Goal: Task Accomplishment & Management: Manage account settings

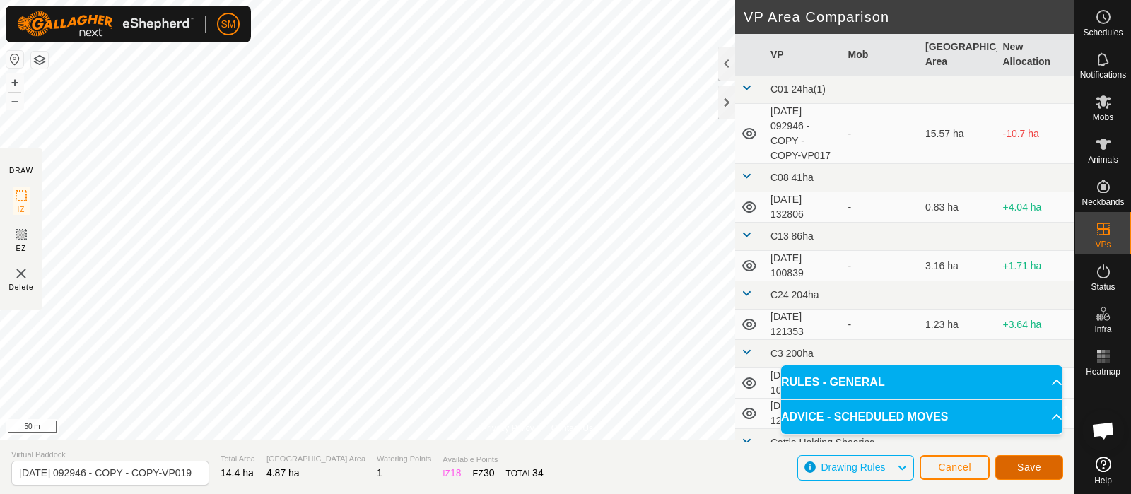
click at [1035, 464] on span "Save" at bounding box center [1029, 466] width 24 height 11
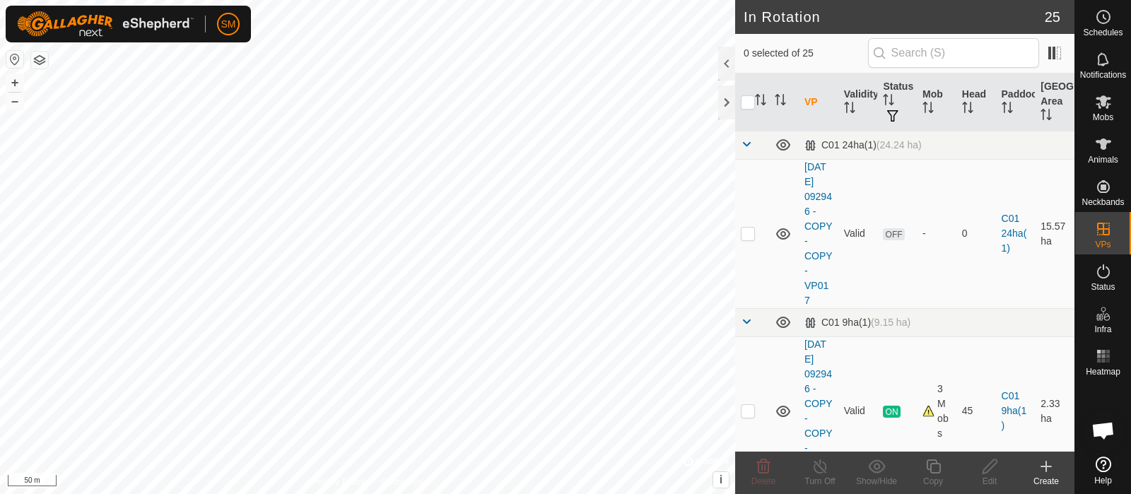
checkbox input "true"
click at [928, 466] on icon at bounding box center [933, 466] width 18 height 17
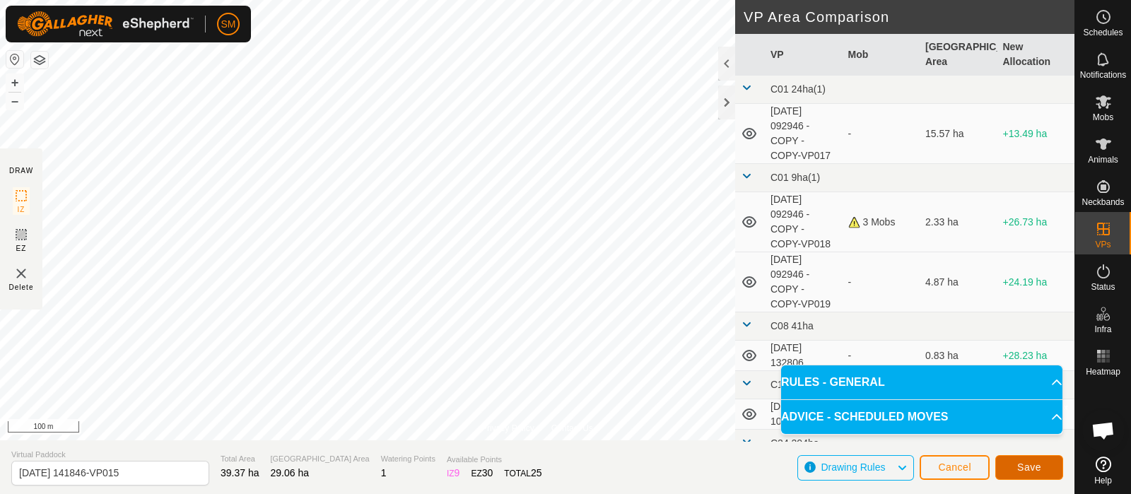
click at [1030, 461] on span "Save" at bounding box center [1029, 466] width 24 height 11
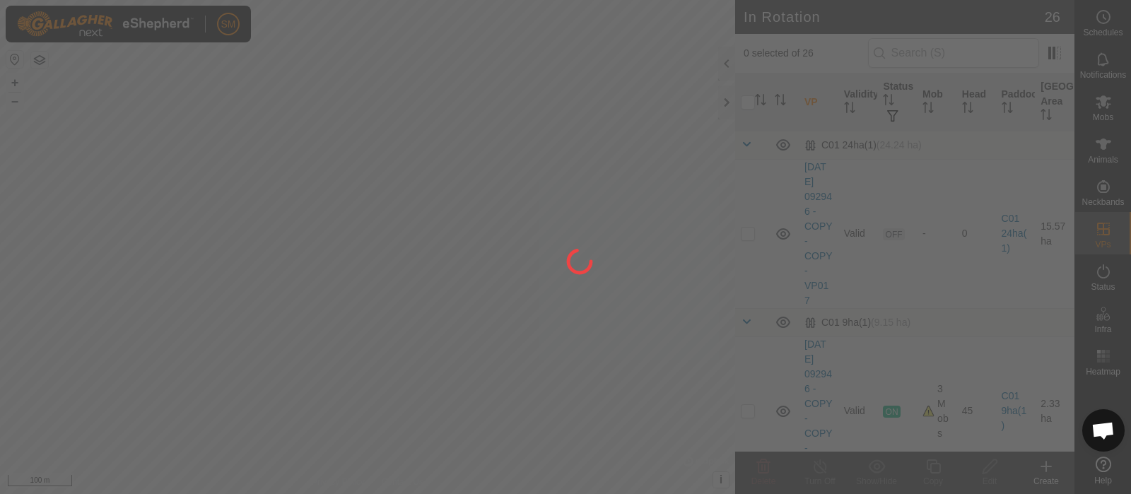
drag, startPoint x: 194, startPoint y: 141, endPoint x: 224, endPoint y: 150, distance: 30.9
click at [224, 150] on div at bounding box center [565, 247] width 1131 height 494
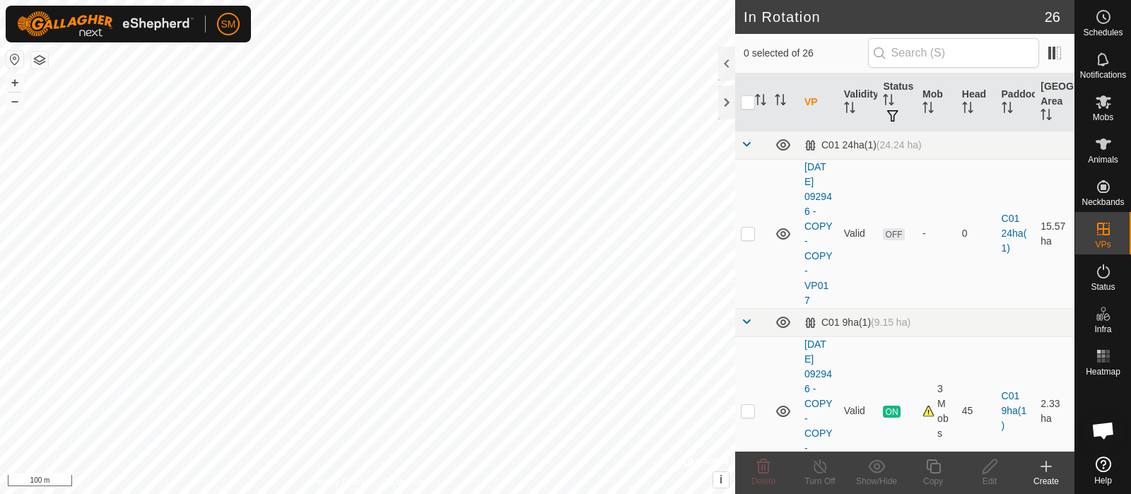
checkbox input "true"
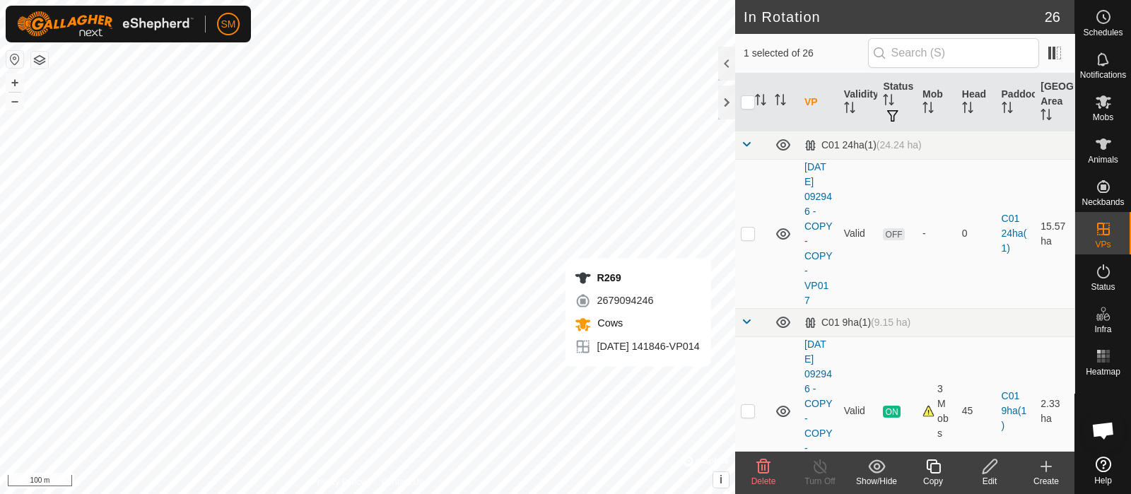
click at [925, 469] on icon at bounding box center [933, 466] width 18 height 17
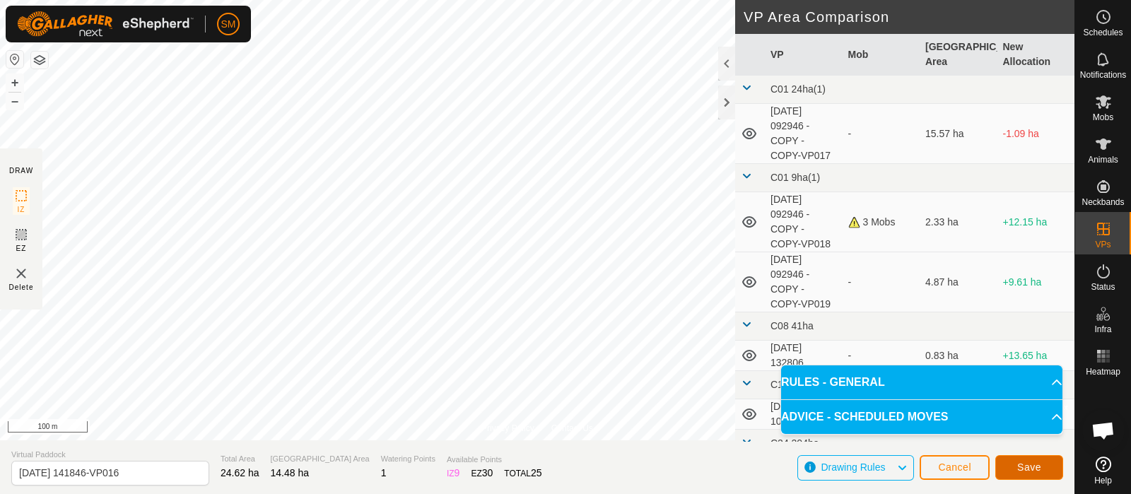
click at [1018, 455] on button "Save" at bounding box center [1029, 467] width 68 height 25
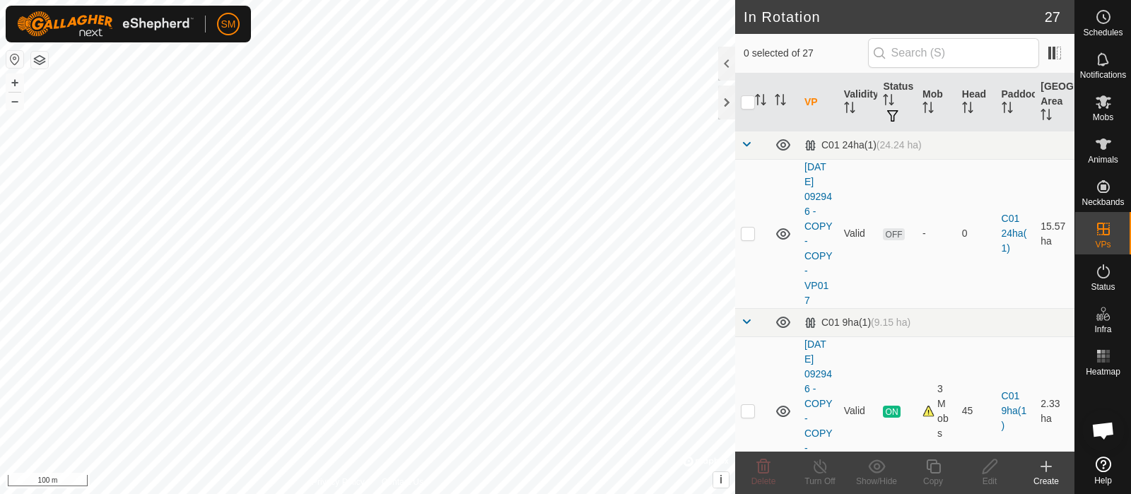
checkbox input "true"
click at [936, 468] on icon at bounding box center [933, 466] width 18 height 17
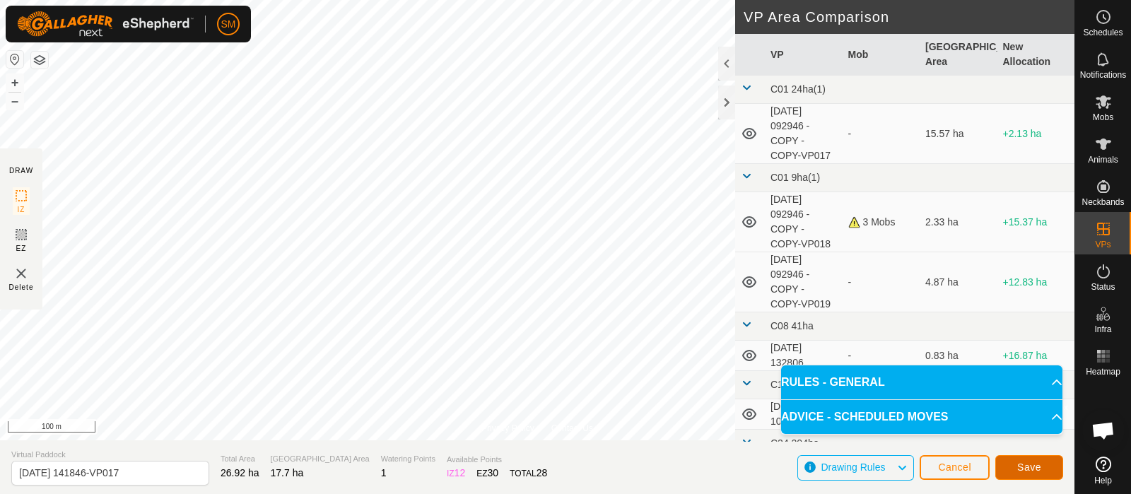
click at [1025, 469] on span "Save" at bounding box center [1029, 466] width 24 height 11
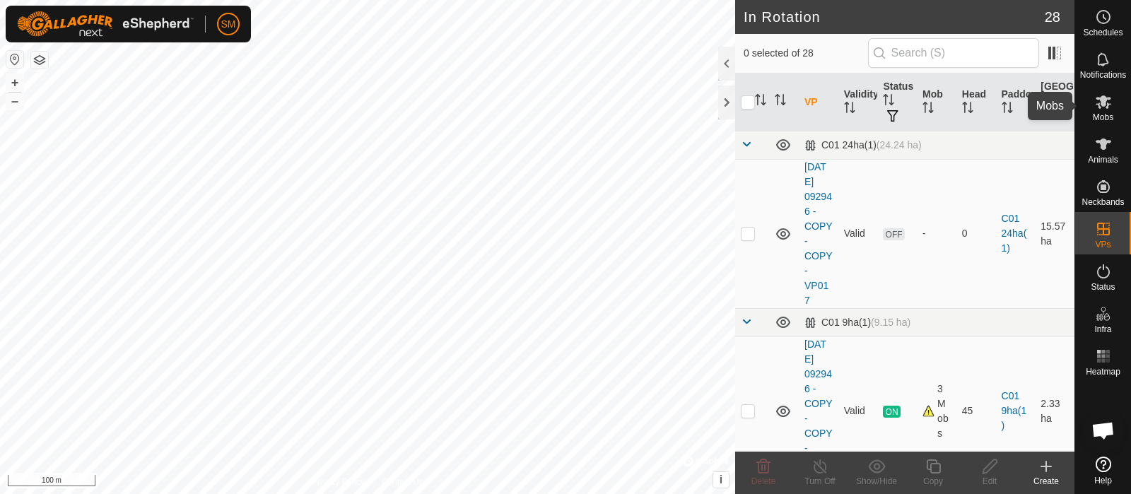
click at [1099, 95] on icon at bounding box center [1103, 101] width 17 height 17
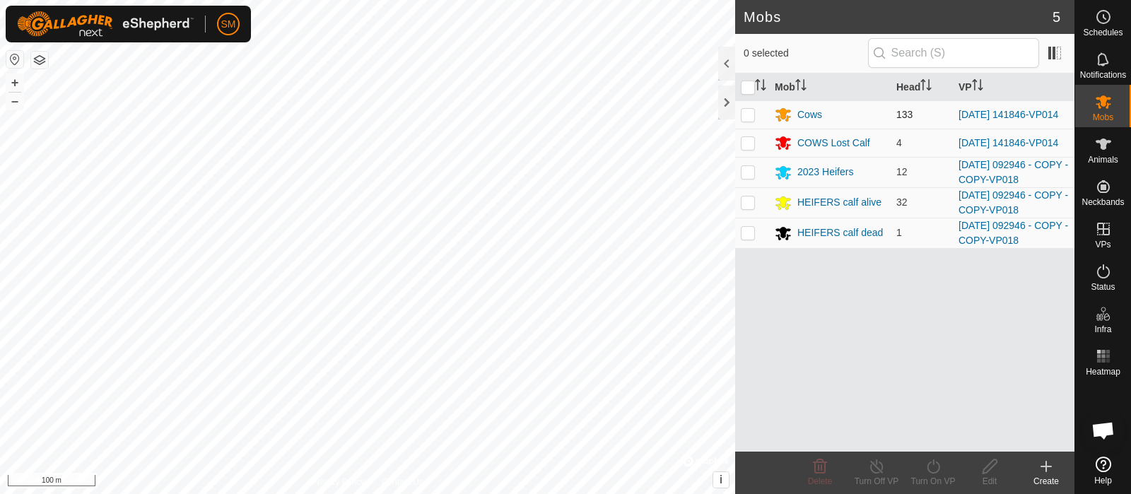
click at [753, 109] on p-checkbox at bounding box center [748, 114] width 14 height 11
checkbox input "true"
click at [753, 144] on p-checkbox at bounding box center [748, 142] width 14 height 11
checkbox input "true"
click at [887, 469] on turn-off-svg-icon at bounding box center [876, 466] width 57 height 17
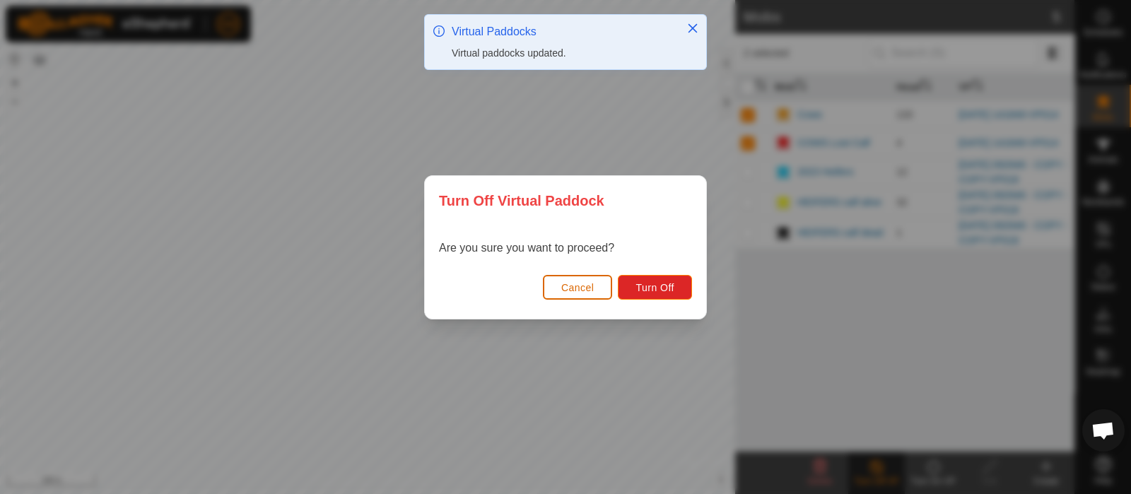
click at [556, 286] on button "Cancel" at bounding box center [578, 287] width 70 height 25
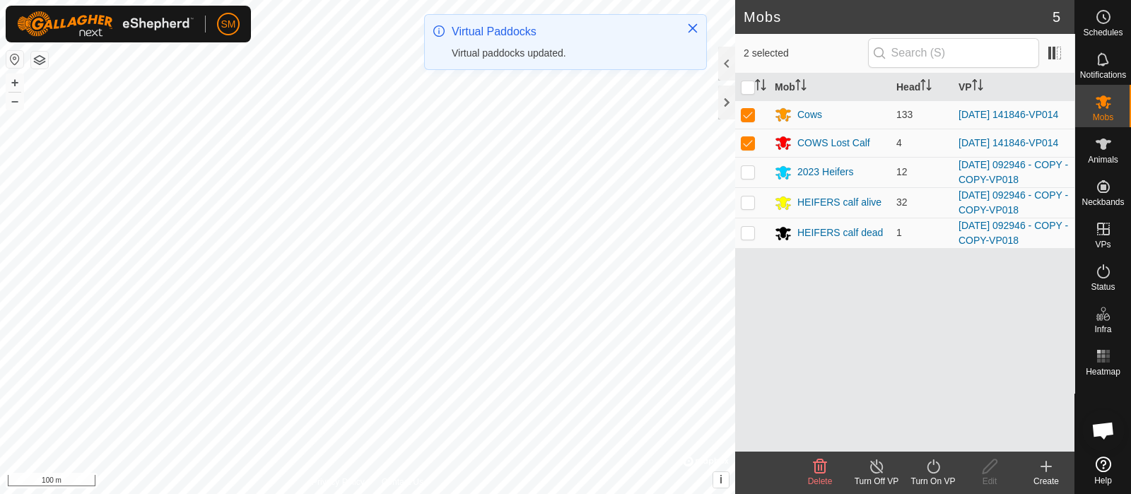
click at [940, 484] on div "Turn On VP" at bounding box center [933, 481] width 57 height 13
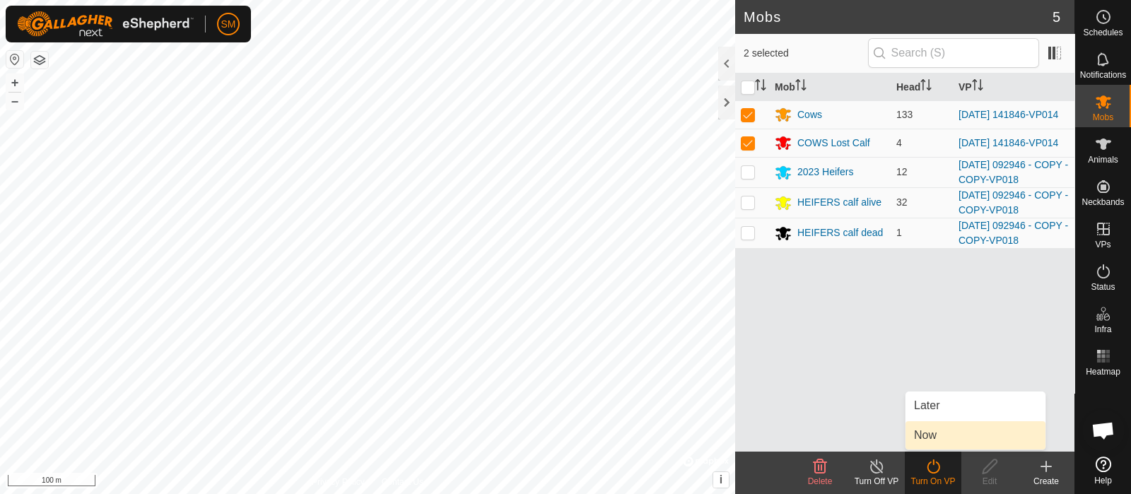
click at [936, 436] on link "Now" at bounding box center [975, 435] width 140 height 28
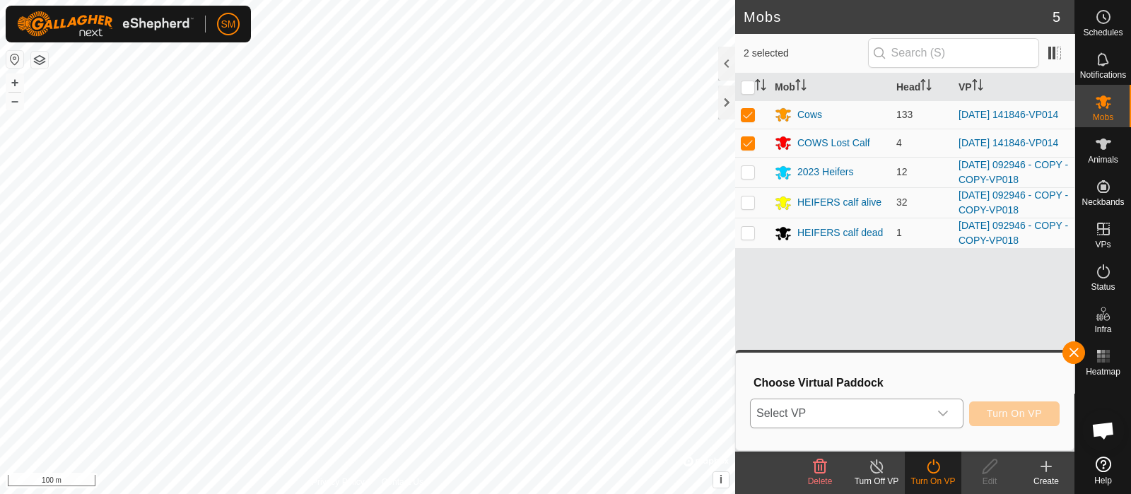
click at [926, 416] on span "Select VP" at bounding box center [840, 413] width 178 height 28
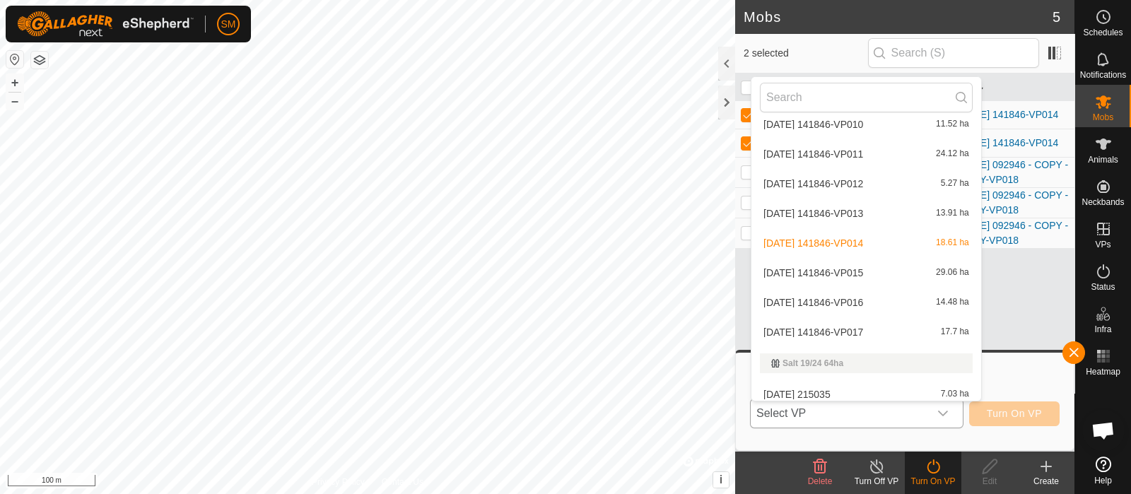
scroll to position [936, 0]
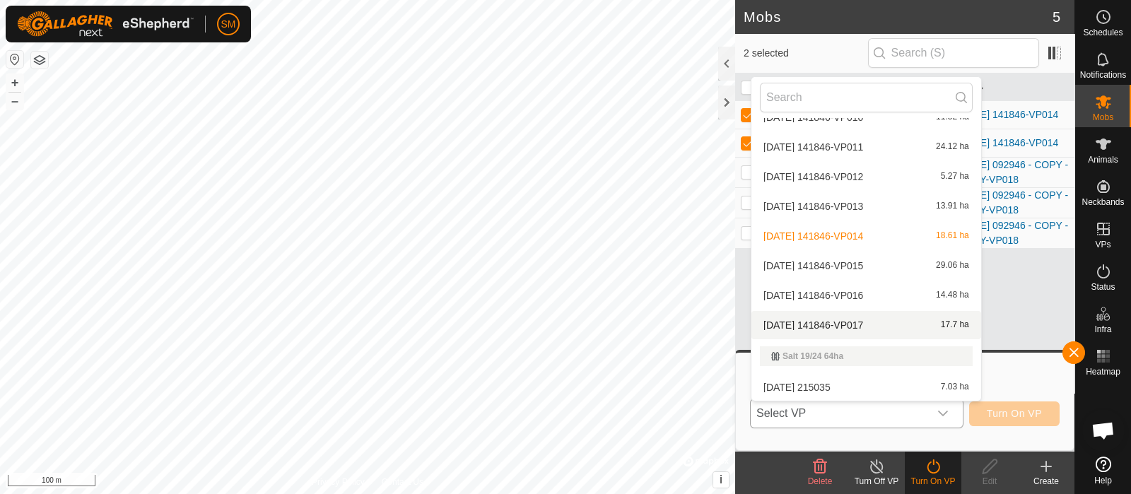
click at [893, 329] on div "2025-09-01 141846-VP017 17.7 ha" at bounding box center [866, 325] width 213 height 17
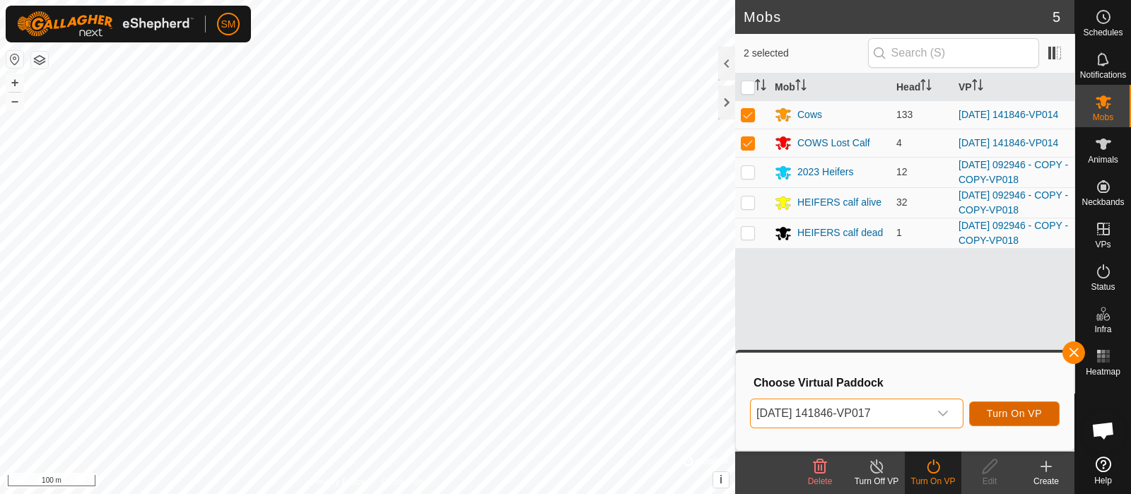
click at [993, 415] on span "Turn On VP" at bounding box center [1014, 413] width 55 height 11
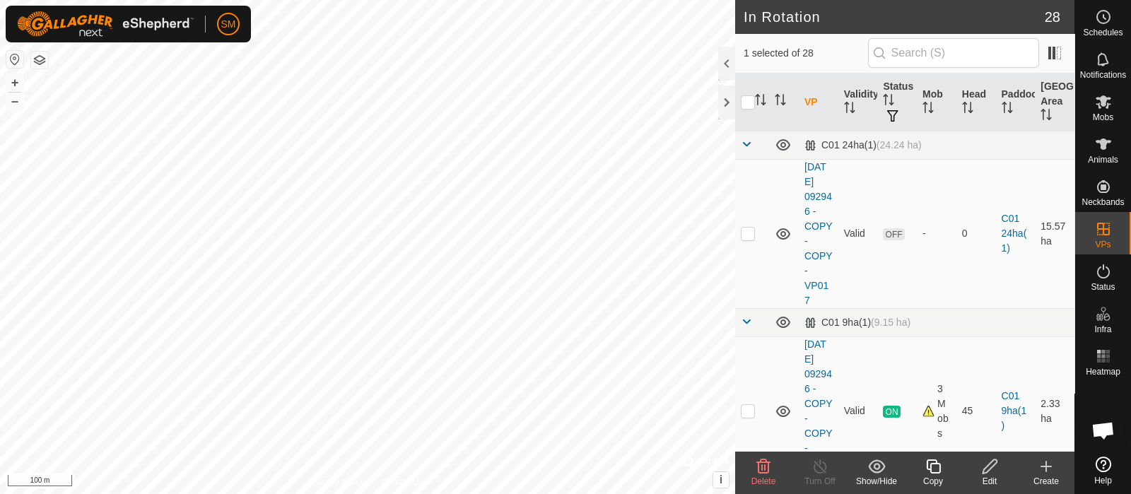
click at [760, 478] on span "Delete" at bounding box center [763, 481] width 25 height 10
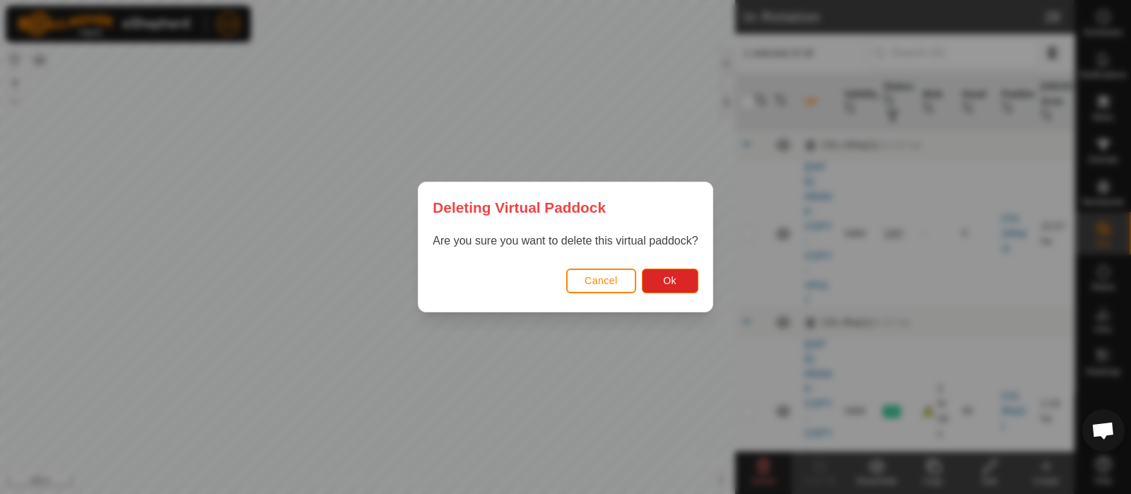
click at [676, 264] on div "Cancel Ok" at bounding box center [564, 288] width 293 height 48
click at [671, 276] on span "Ok" at bounding box center [669, 280] width 13 height 11
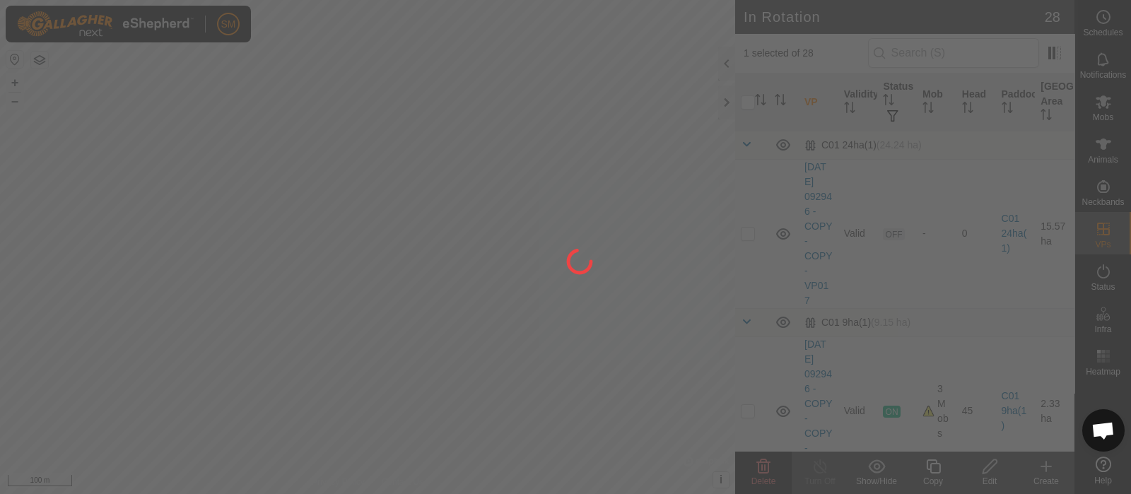
checkbox input "false"
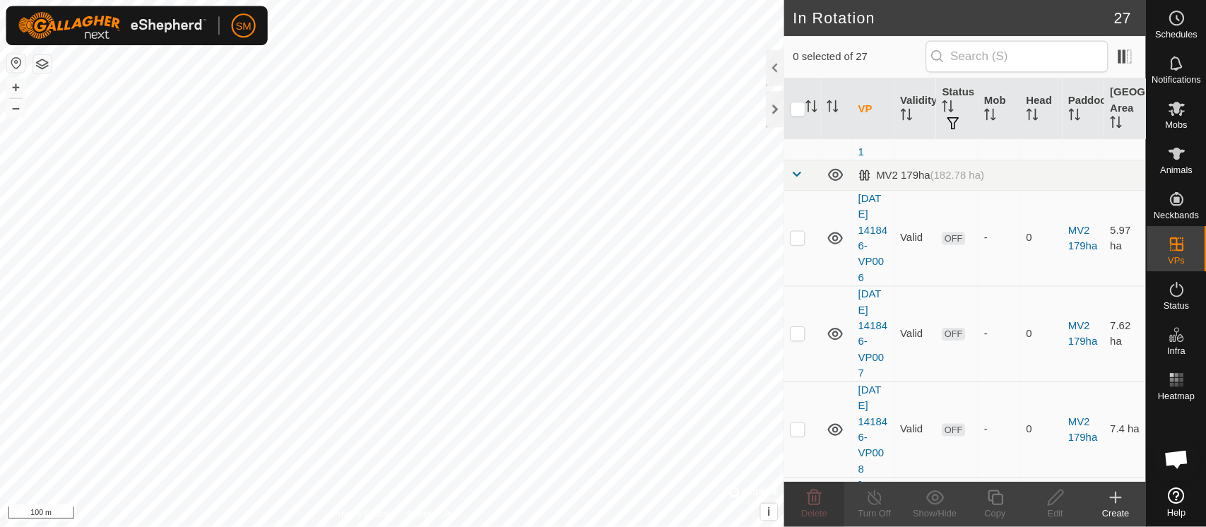
scroll to position [1411, 0]
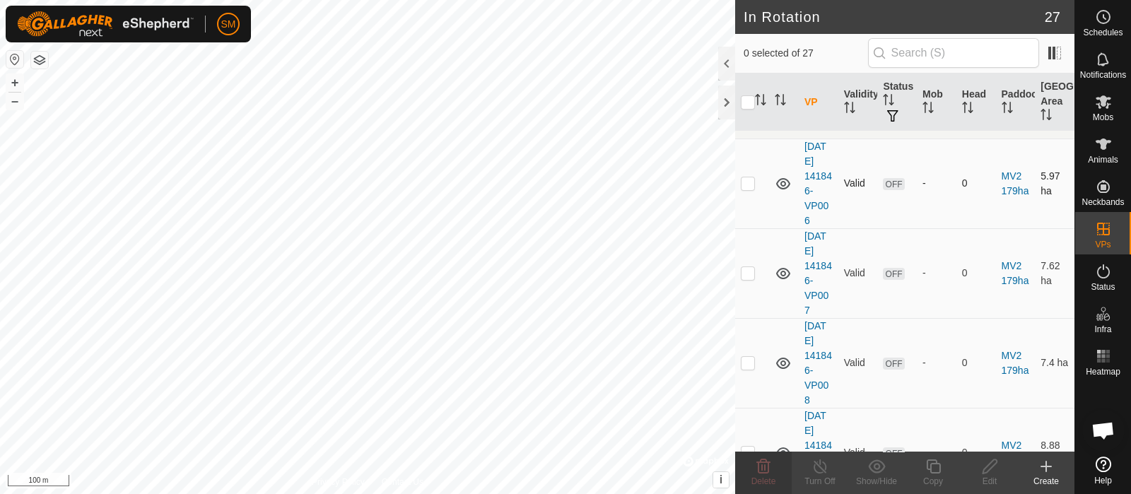
click at [751, 178] on p-checkbox at bounding box center [748, 182] width 14 height 11
click at [752, 184] on p-checkbox at bounding box center [748, 182] width 14 height 11
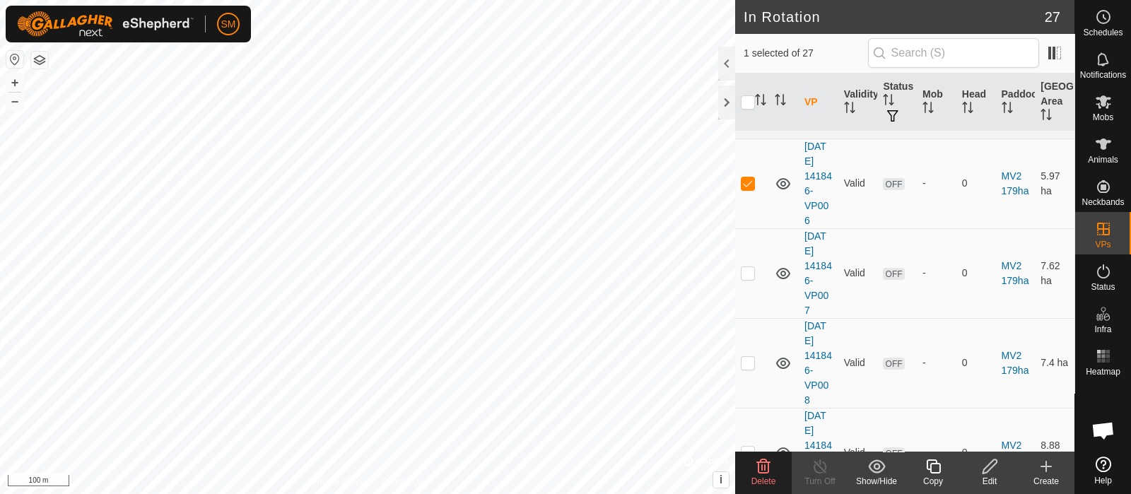
click at [759, 466] on icon at bounding box center [763, 466] width 17 height 17
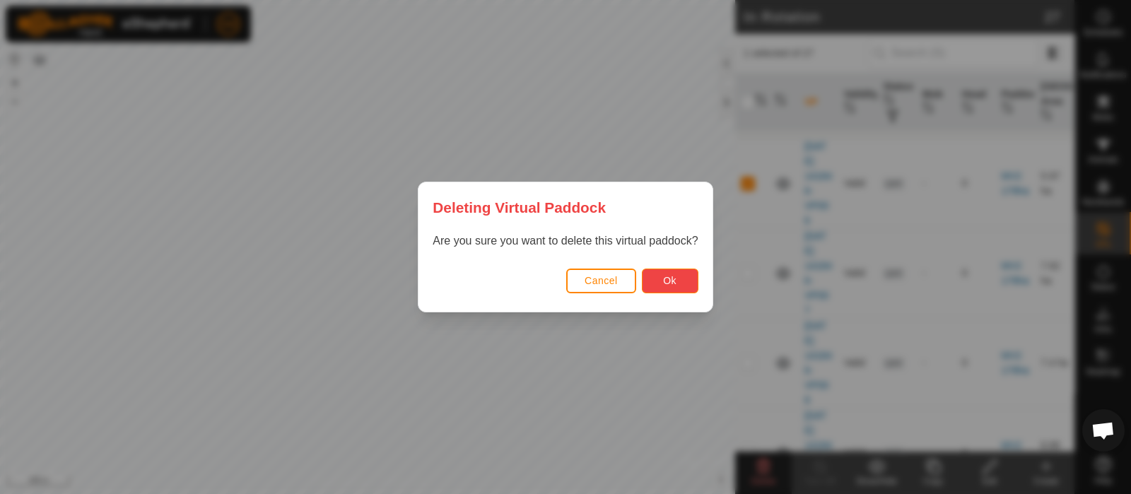
click at [663, 287] on button "Ok" at bounding box center [670, 281] width 57 height 25
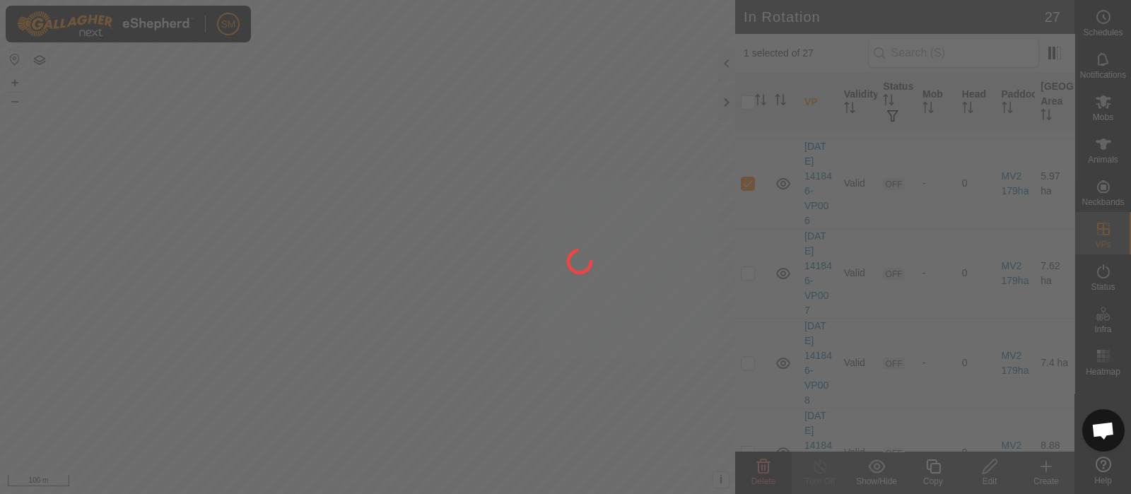
checkbox input "false"
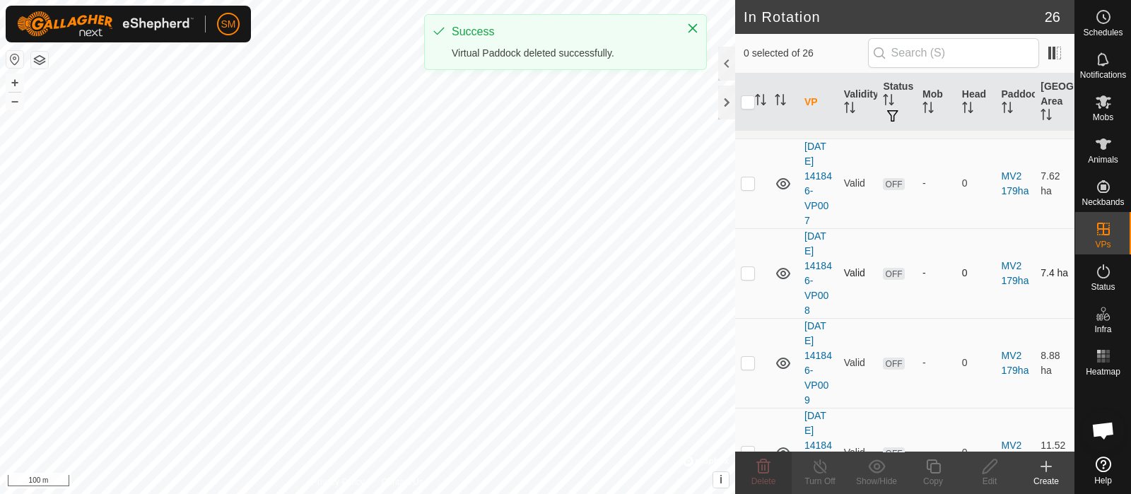
click at [753, 269] on p-checkbox at bounding box center [748, 272] width 14 height 11
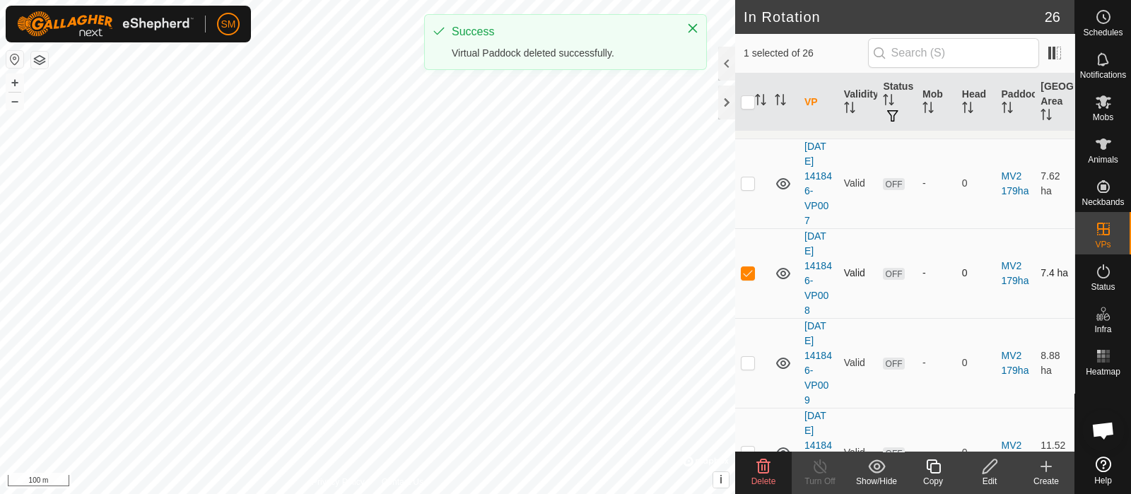
checkbox input "true"
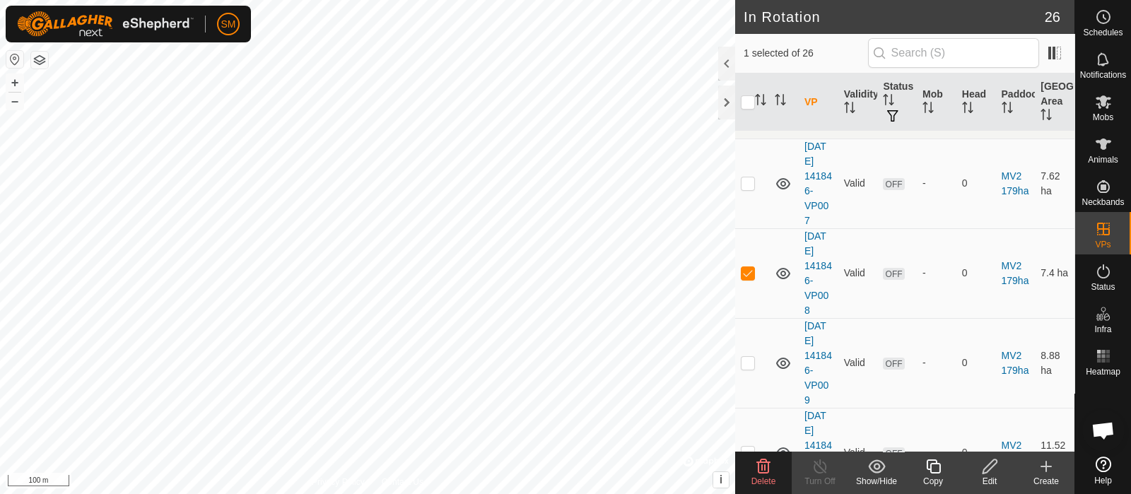
click at [772, 466] on delete-svg-icon at bounding box center [763, 466] width 57 height 17
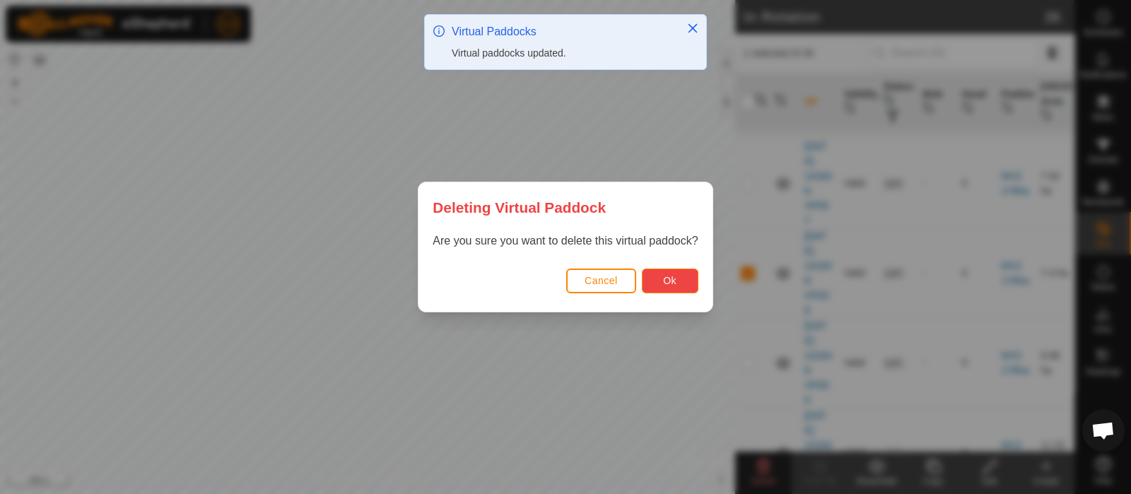
click at [679, 272] on button "Ok" at bounding box center [670, 281] width 57 height 25
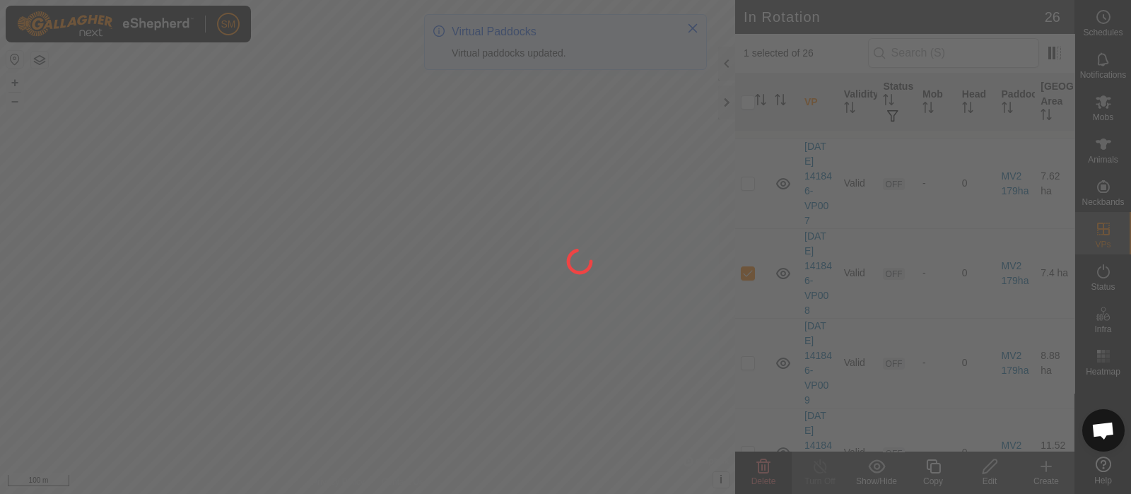
checkbox input "false"
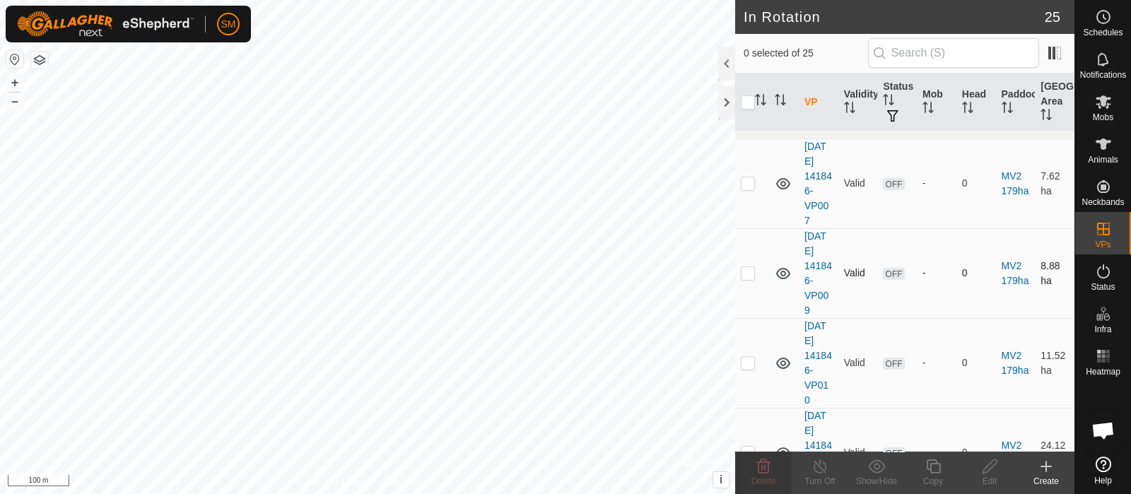
click at [751, 259] on td at bounding box center [752, 273] width 34 height 90
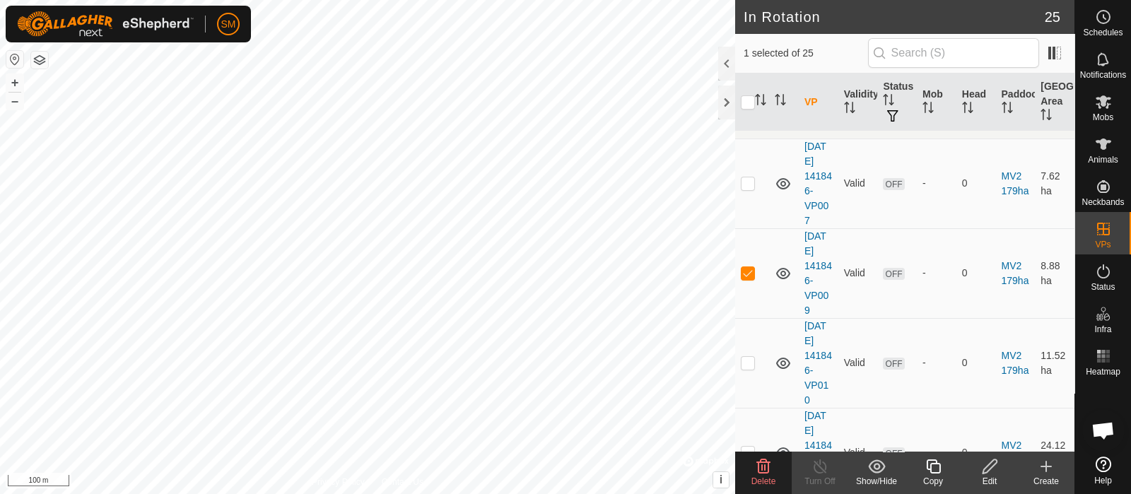
click at [787, 478] on div "Delete" at bounding box center [763, 481] width 57 height 13
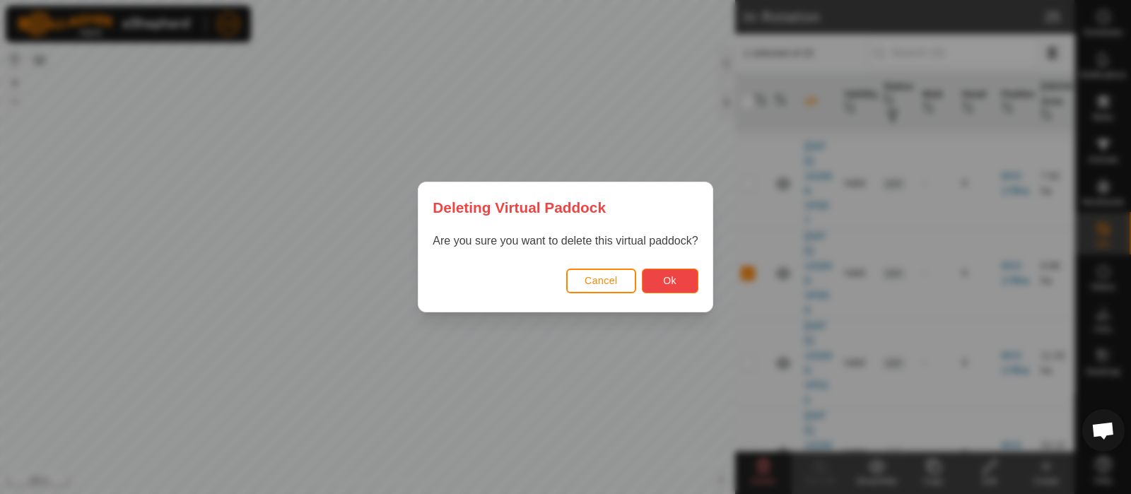
click at [681, 271] on button "Ok" at bounding box center [670, 281] width 57 height 25
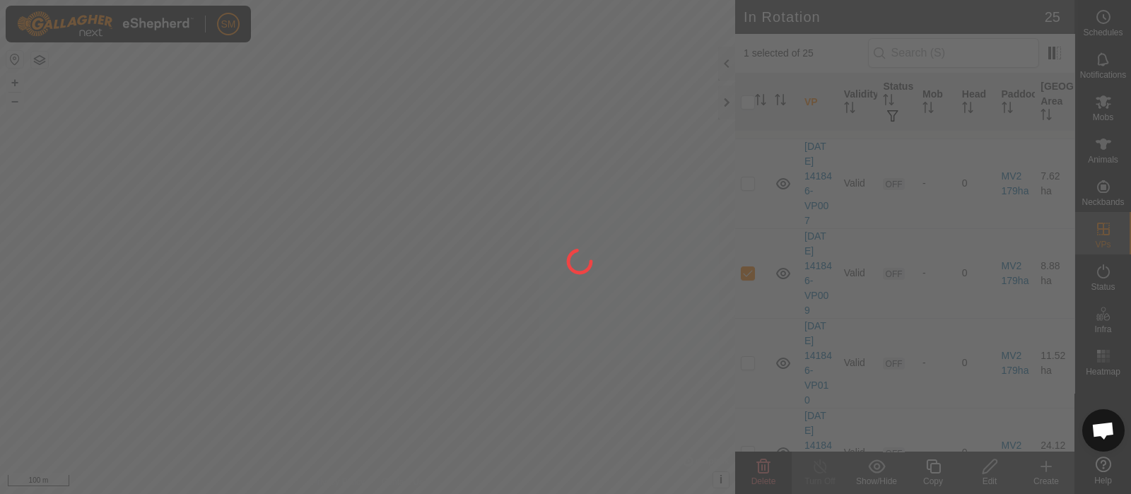
checkbox input "false"
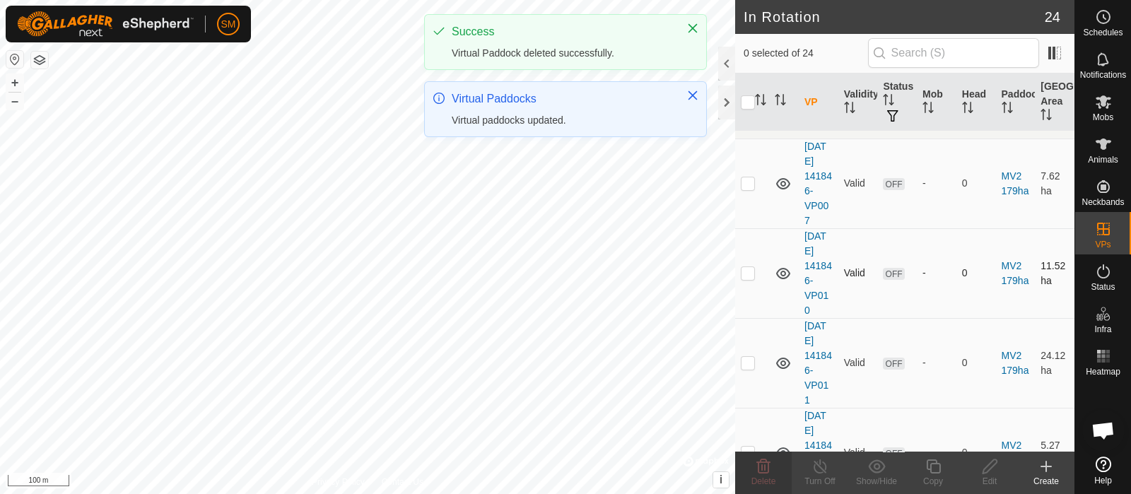
click at [750, 269] on p-checkbox at bounding box center [748, 272] width 14 height 11
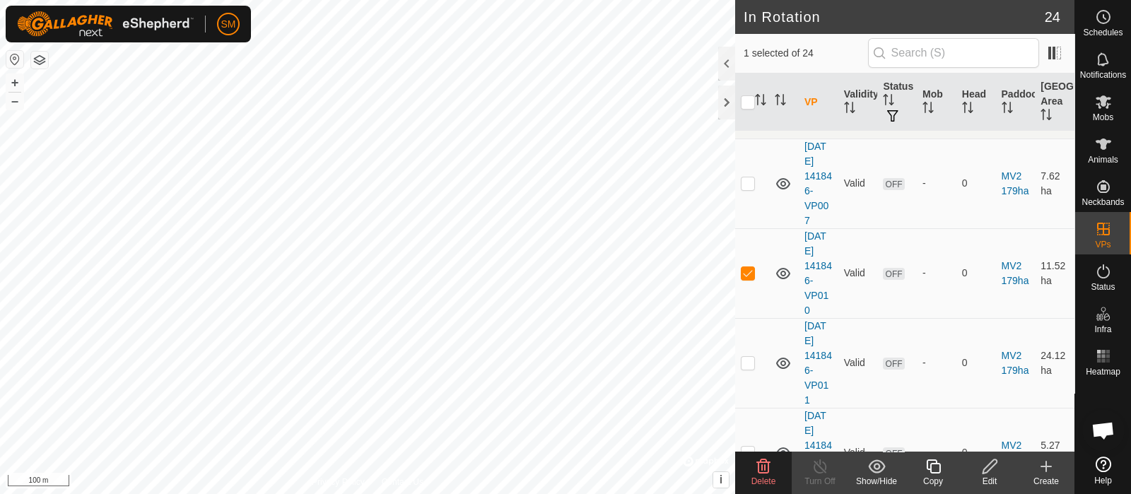
click at [770, 476] on span "Delete" at bounding box center [763, 481] width 25 height 10
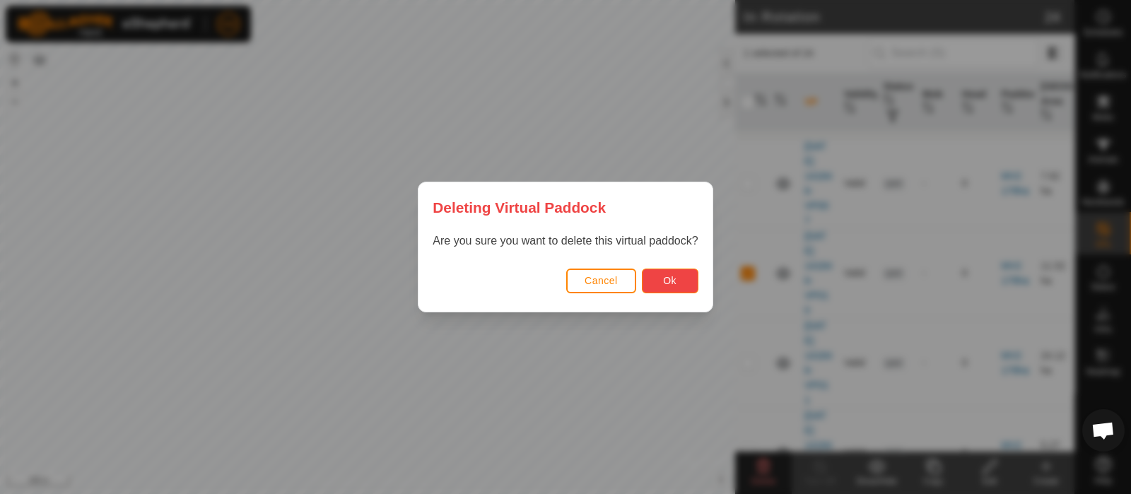
click at [671, 270] on button "Ok" at bounding box center [670, 281] width 57 height 25
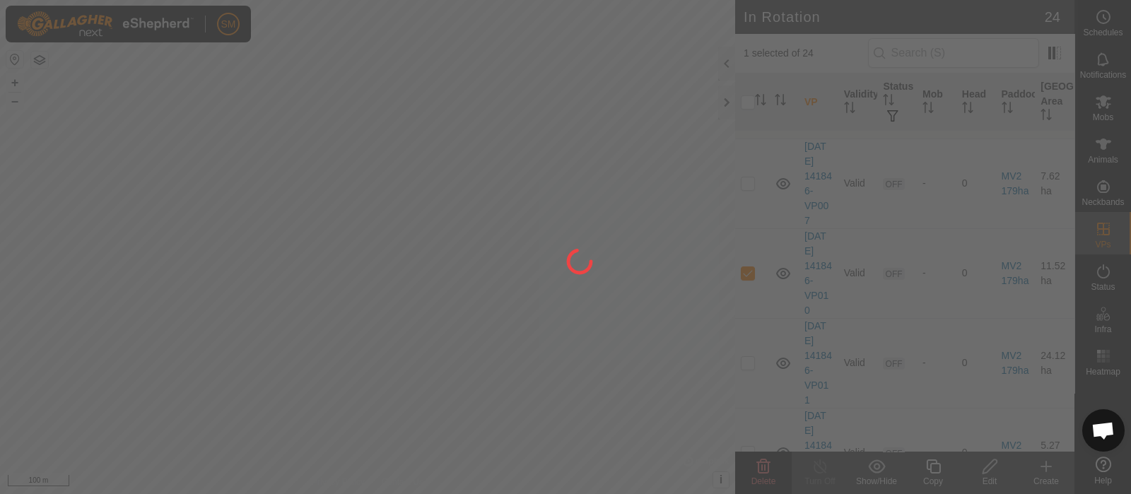
checkbox input "false"
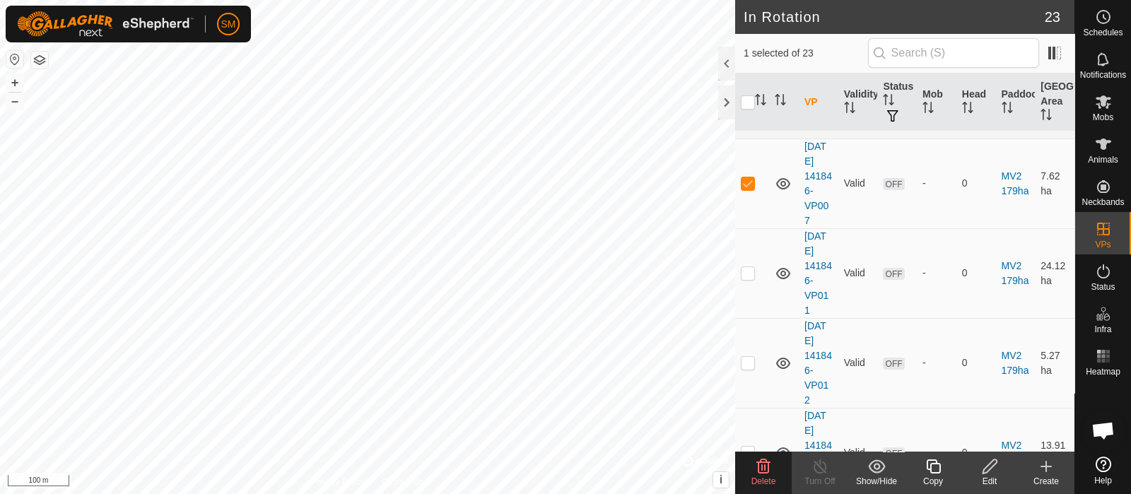
click at [770, 468] on icon at bounding box center [763, 466] width 17 height 17
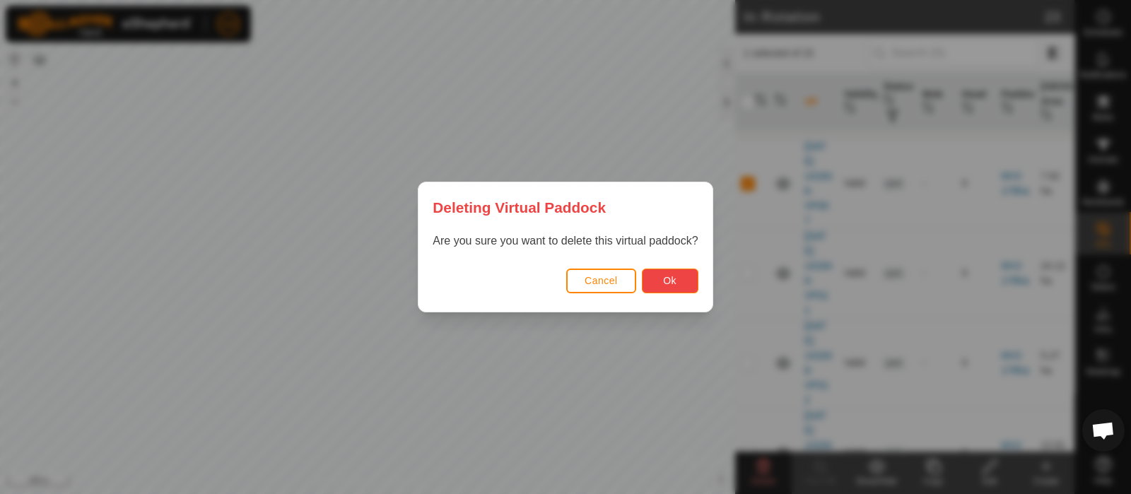
click at [672, 273] on button "Ok" at bounding box center [670, 281] width 57 height 25
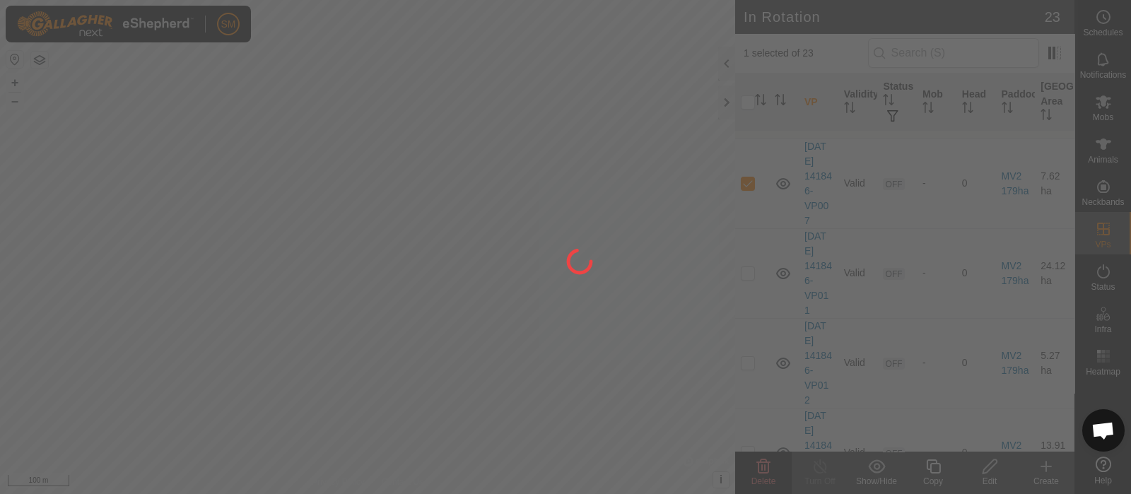
checkbox input "false"
click at [317, 172] on div at bounding box center [565, 247] width 1131 height 494
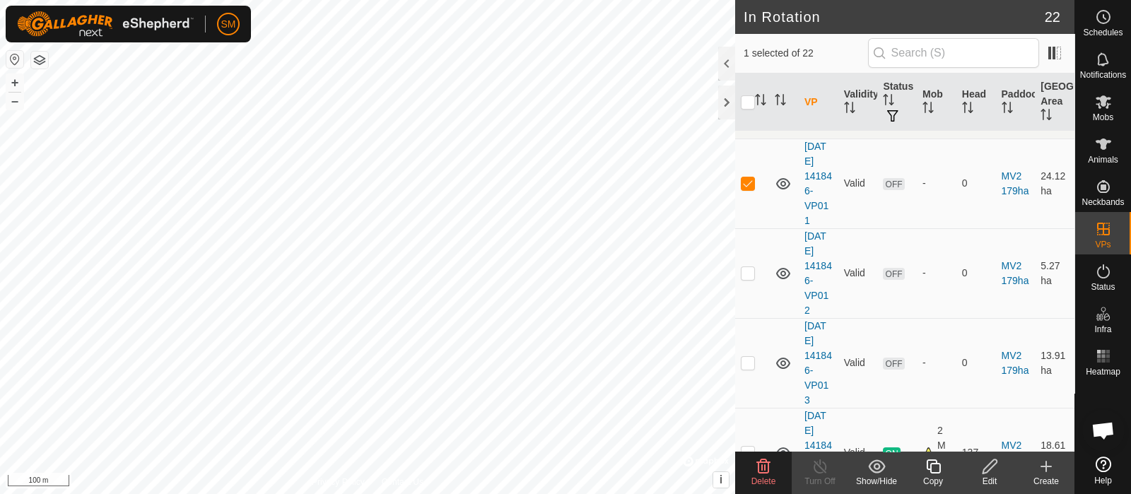
click at [779, 473] on delete-svg-icon at bounding box center [763, 466] width 57 height 17
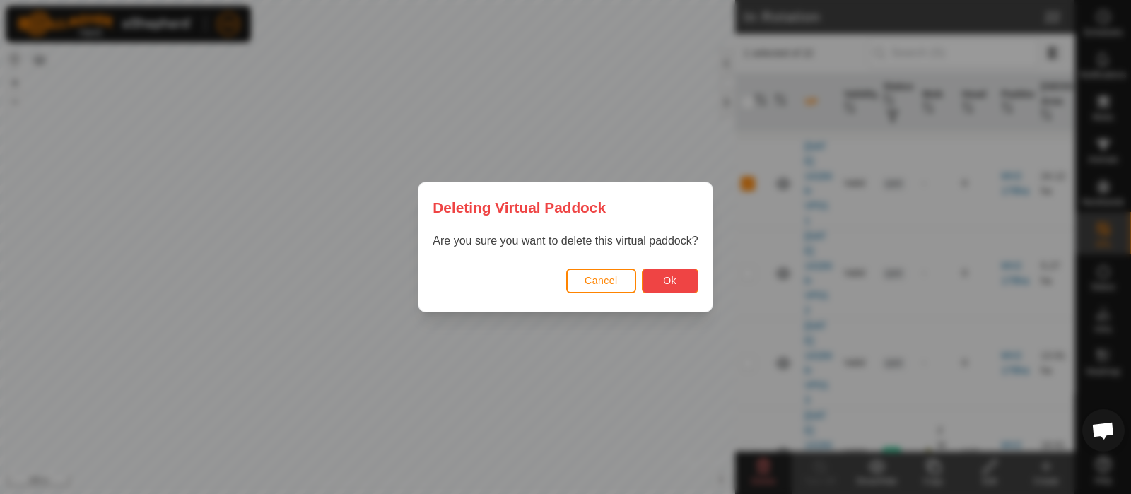
click at [666, 278] on span "Ok" at bounding box center [669, 280] width 13 height 11
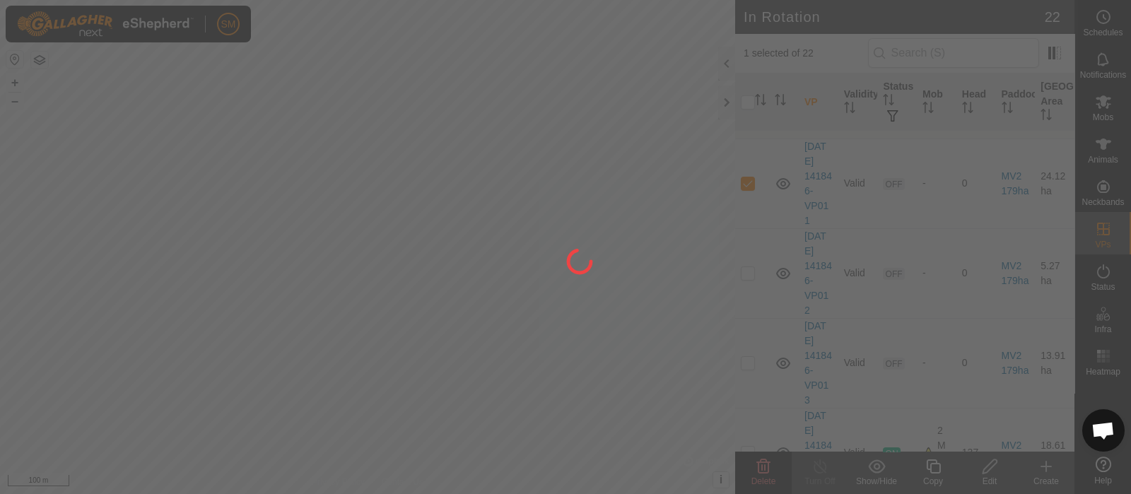
checkbox input "false"
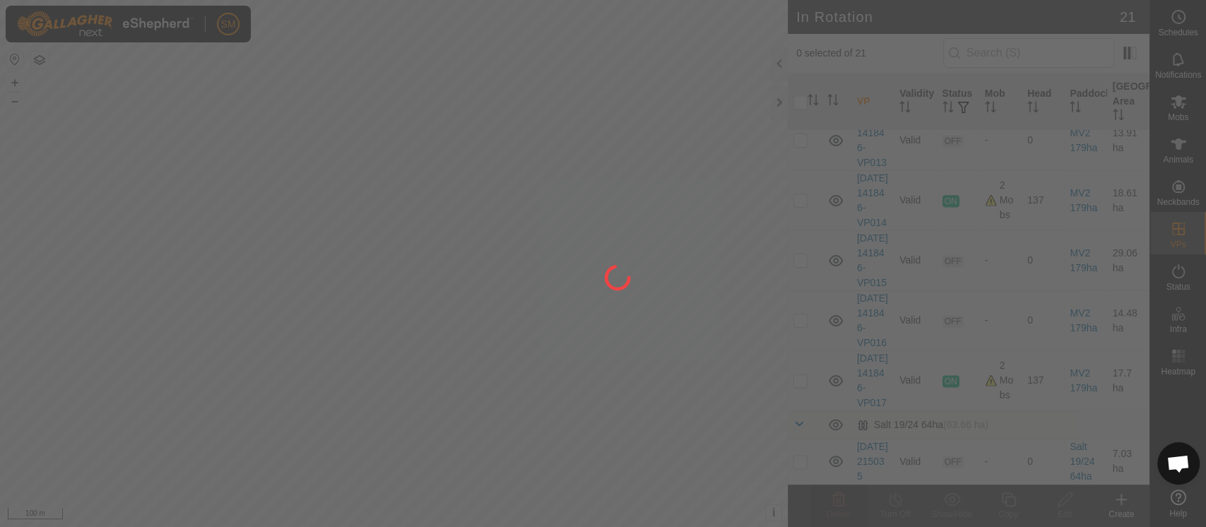
click at [591, 247] on div "SM Schedules Notifications Mobs Animals Neckbands VPs Status Infra Heatmap Help…" at bounding box center [603, 263] width 1206 height 527
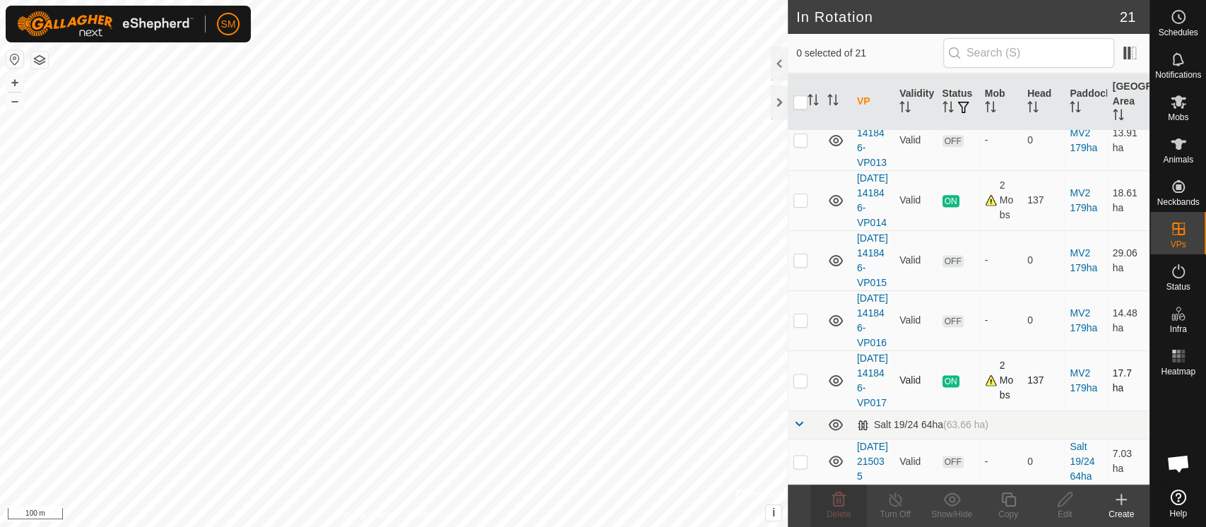
scroll to position [1312, 0]
click at [979, 110] on td "-" at bounding box center [1000, 80] width 42 height 60
click at [801, 86] on p-checkbox at bounding box center [801, 79] width 14 height 11
click at [806, 86] on p-checkbox at bounding box center [801, 79] width 14 height 11
checkbox input "false"
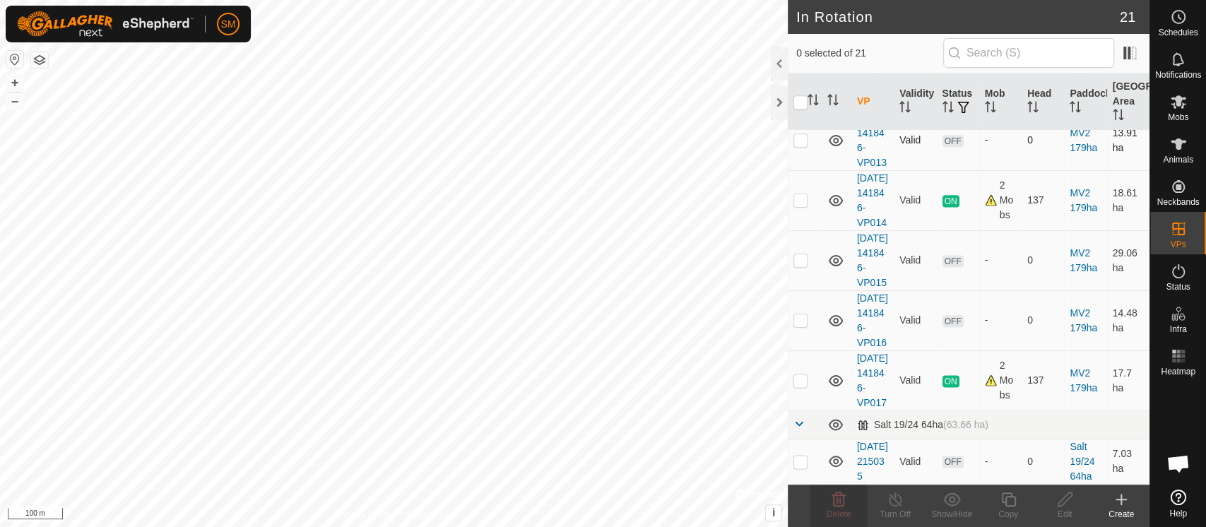
click at [801, 146] on p-checkbox at bounding box center [801, 139] width 14 height 11
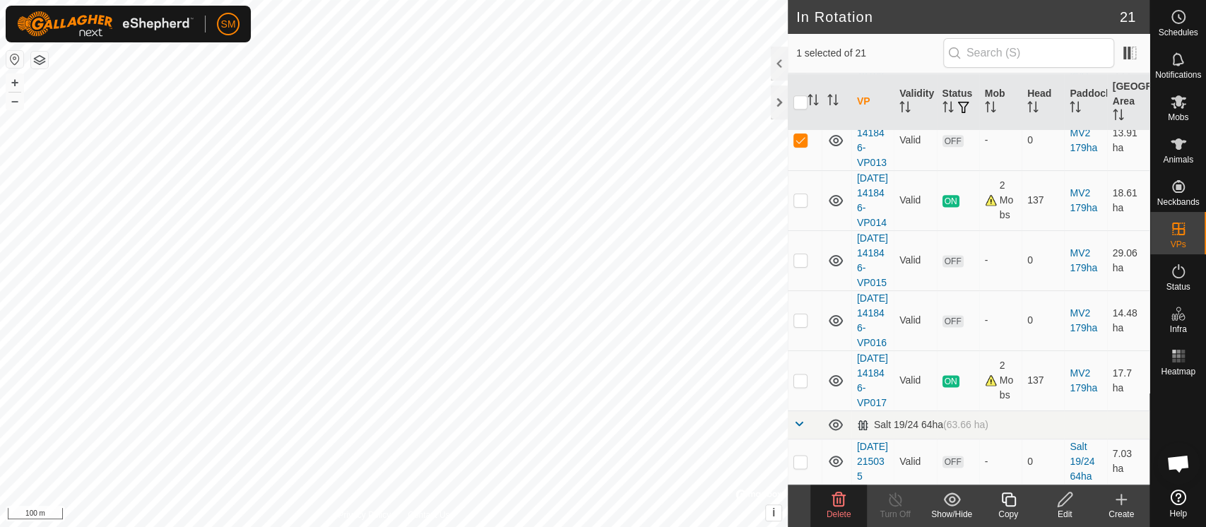
click at [842, 493] on span "Delete" at bounding box center [839, 515] width 25 height 10
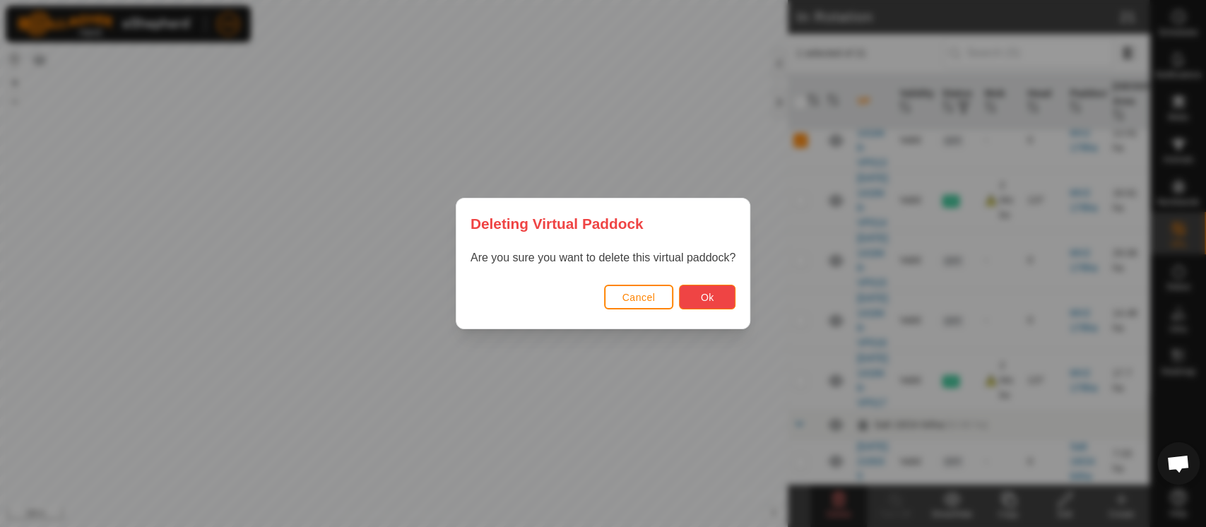
click at [710, 297] on span "Ok" at bounding box center [707, 297] width 13 height 11
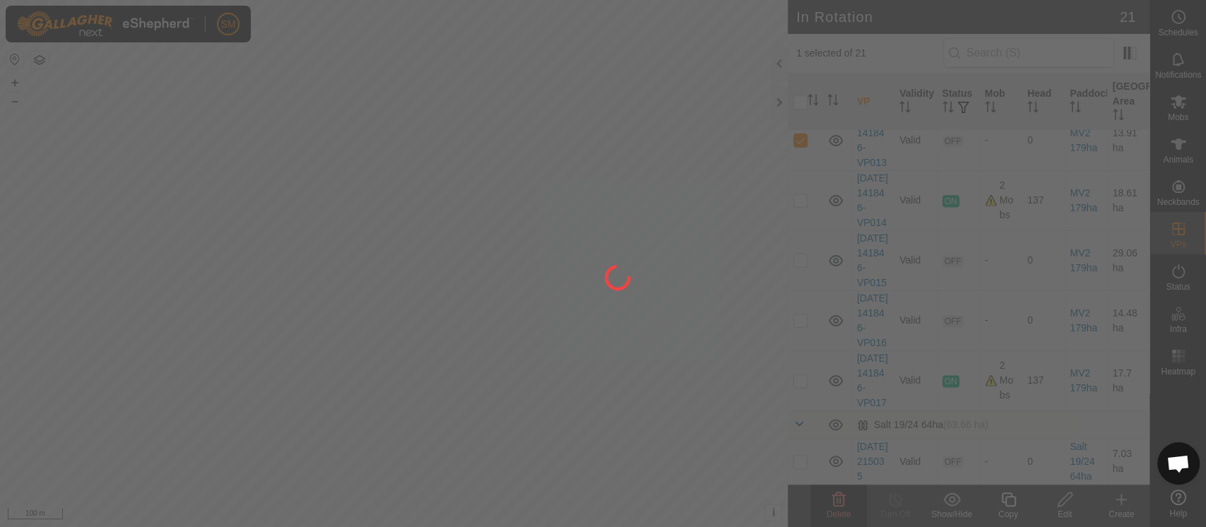
checkbox input "false"
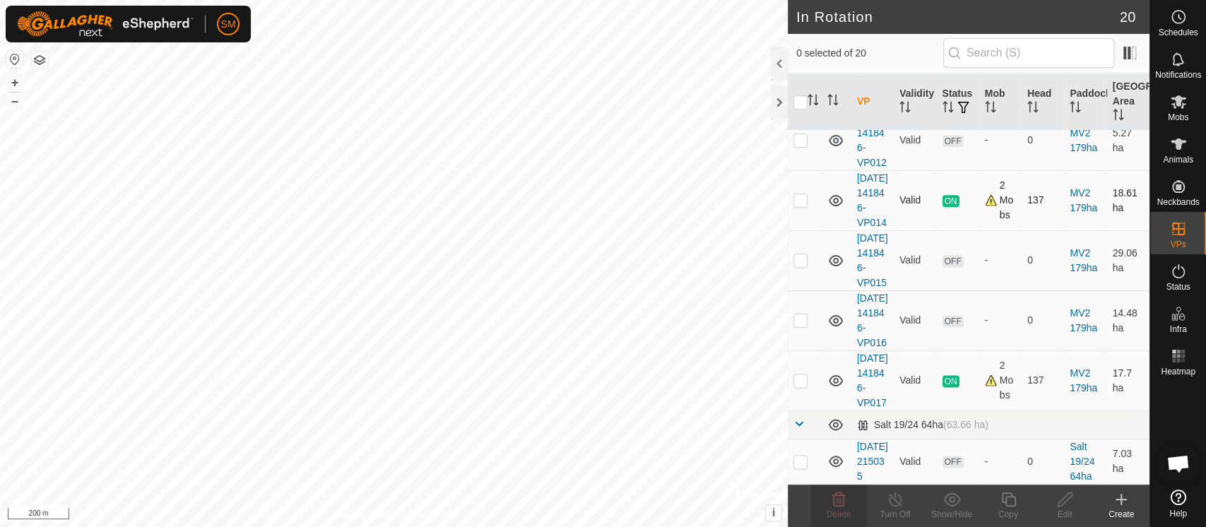
scroll to position [1600, 0]
click at [1130, 99] on div "Mobs" at bounding box center [1179, 106] width 56 height 42
